Goal: Check status: Check status

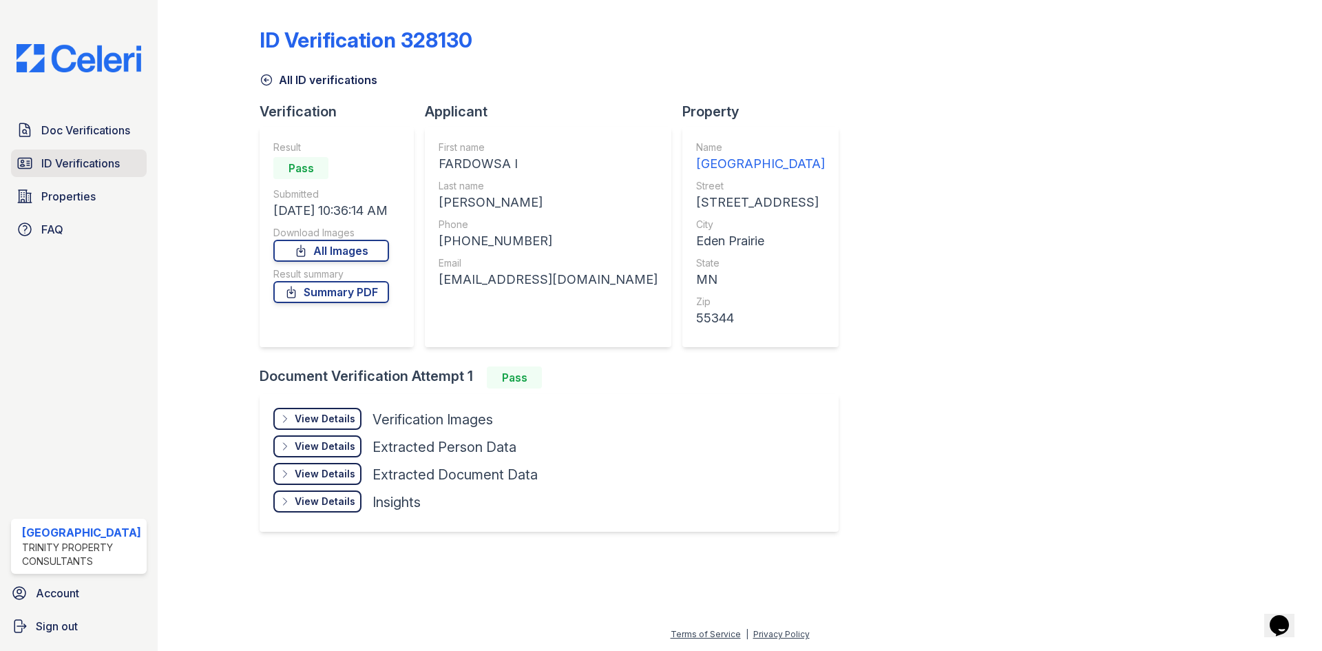
drag, startPoint x: 0, startPoint y: 0, endPoint x: 83, endPoint y: 163, distance: 182.3
click at [83, 163] on span "ID Verifications" at bounding box center [80, 163] width 79 height 17
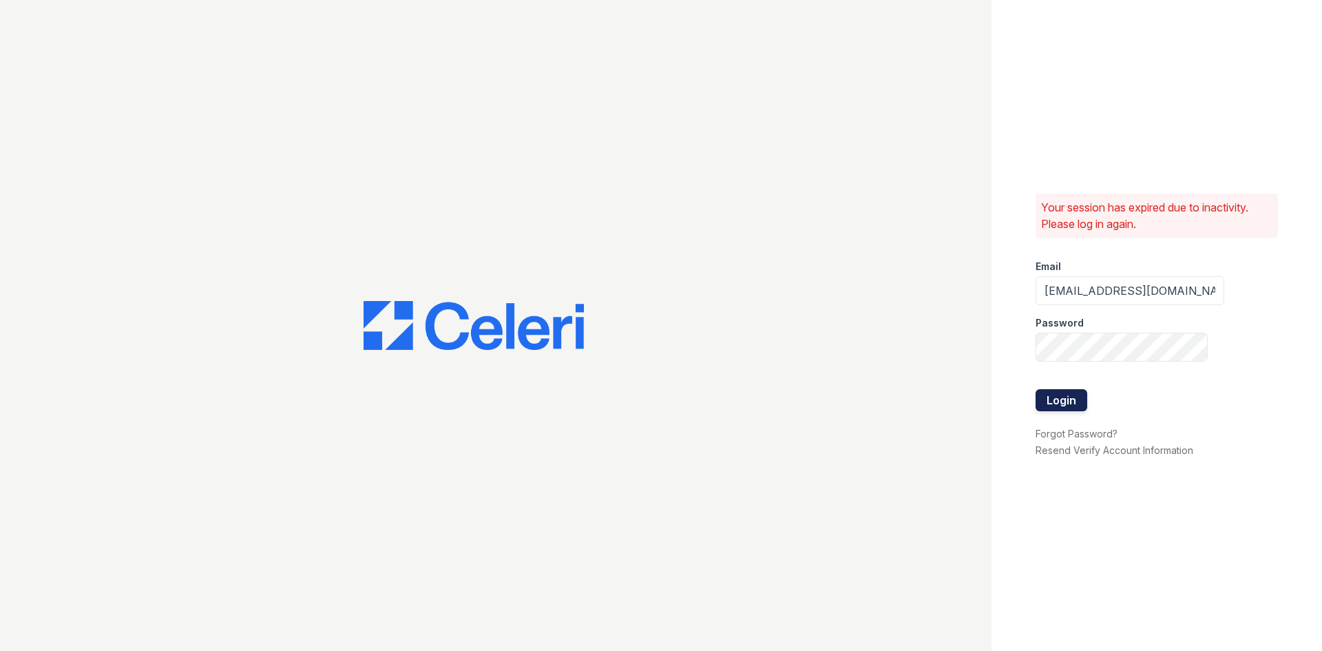
click at [1054, 393] on button "Login" at bounding box center [1062, 400] width 52 height 22
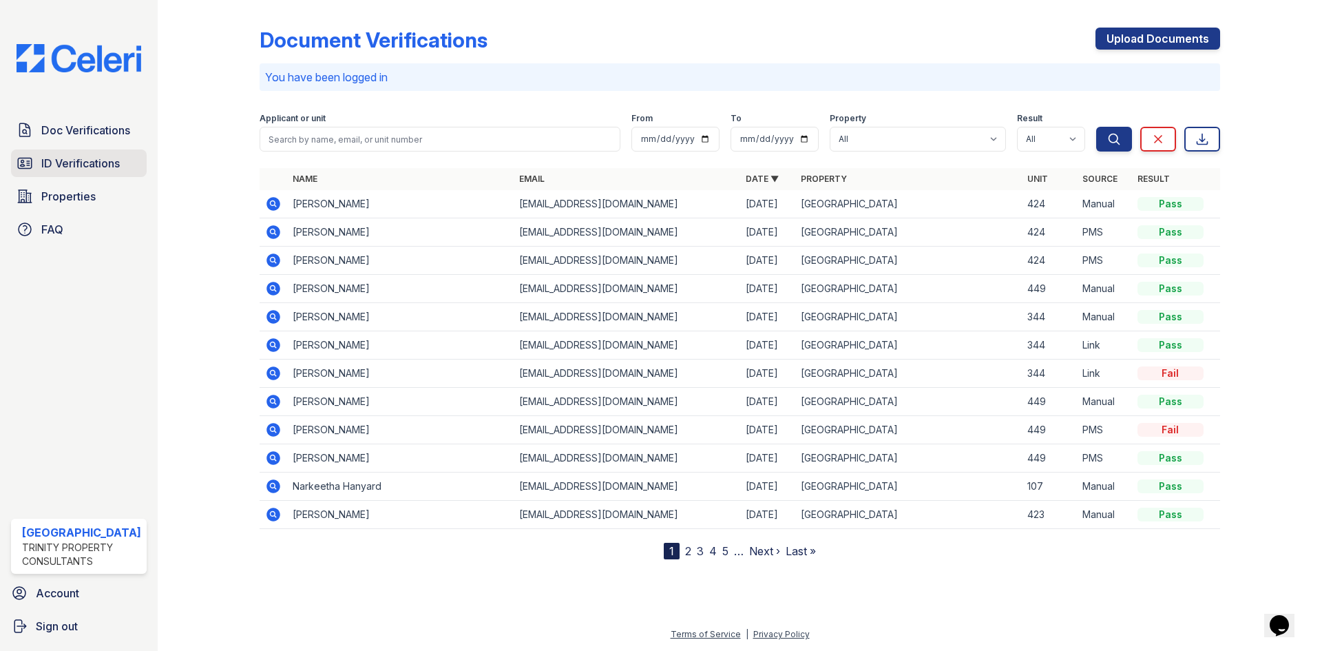
click at [112, 166] on span "ID Verifications" at bounding box center [80, 163] width 79 height 17
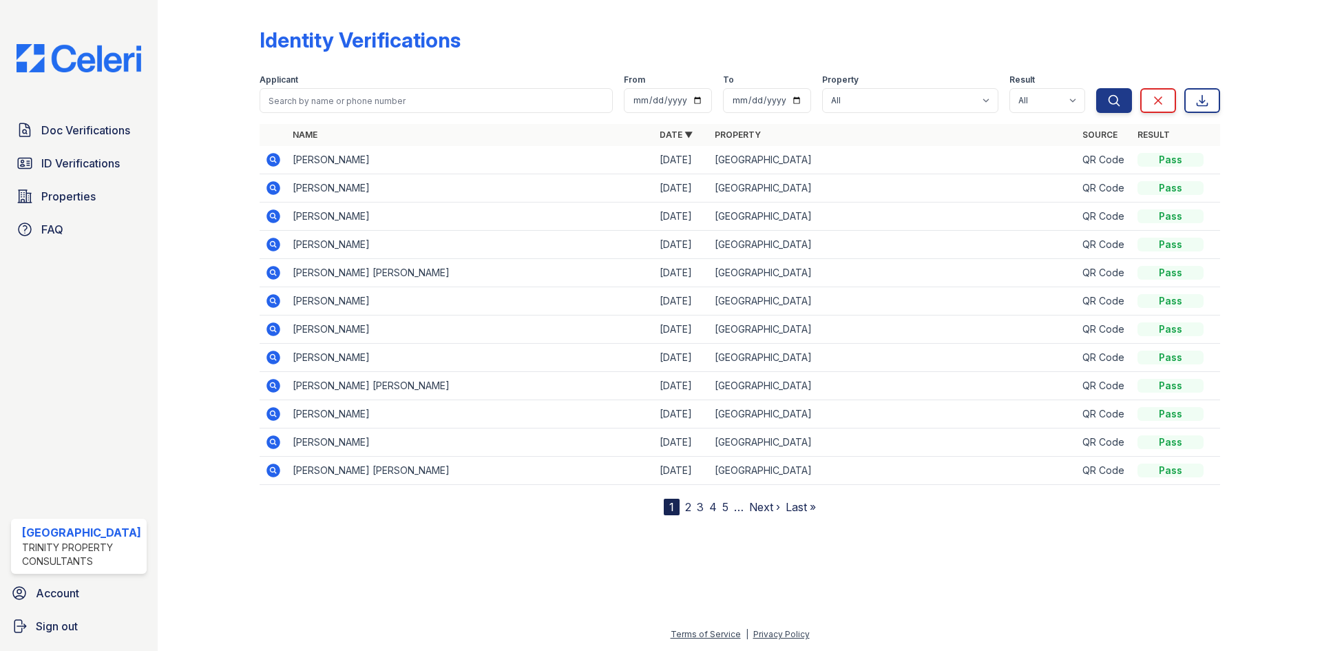
click at [275, 158] on icon at bounding box center [274, 160] width 14 height 14
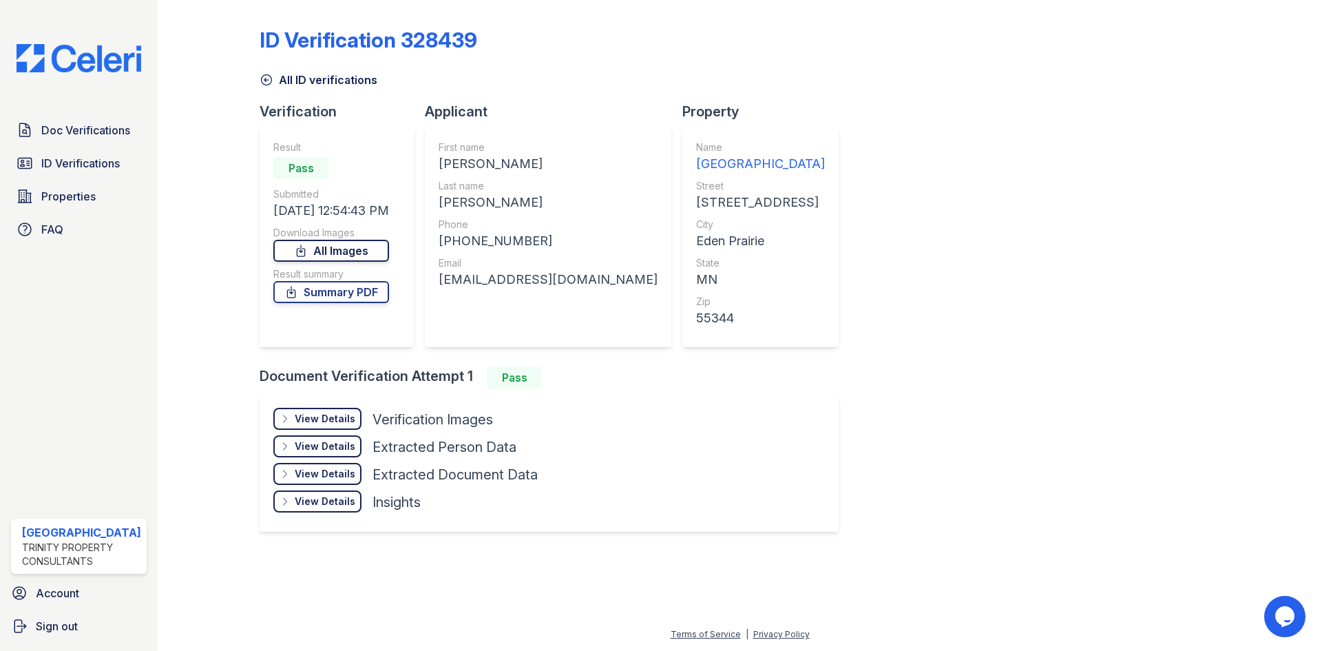
click at [346, 258] on link "All Images" at bounding box center [331, 251] width 116 height 22
click at [352, 295] on link "Summary PDF" at bounding box center [331, 292] width 116 height 22
